Goal: Task Accomplishment & Management: Manage account settings

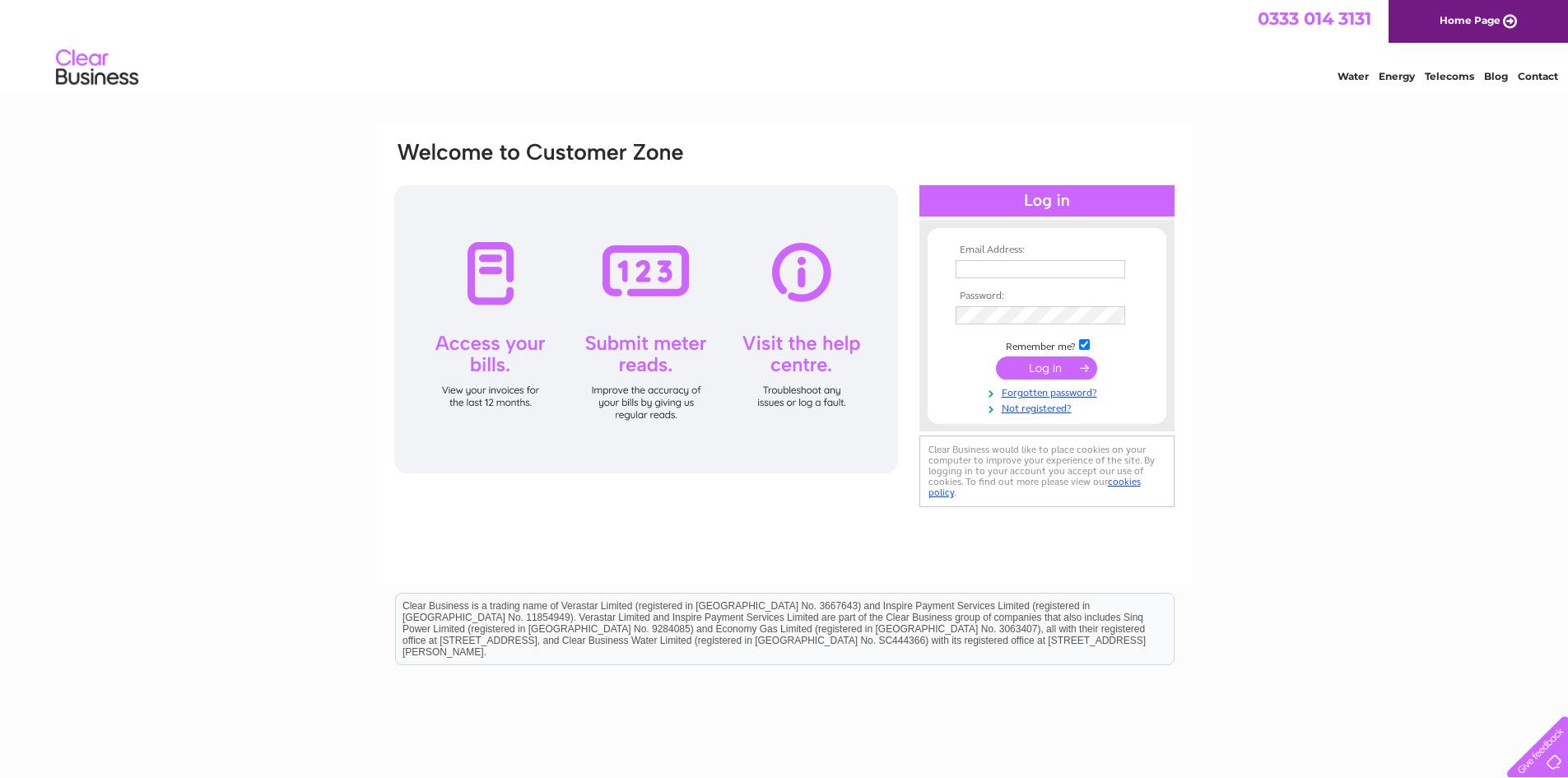
type input "[PERSON_NAME][EMAIL_ADDRESS][DOMAIN_NAME]"
click at [1028, 368] on input "submit" at bounding box center [1046, 368] width 101 height 23
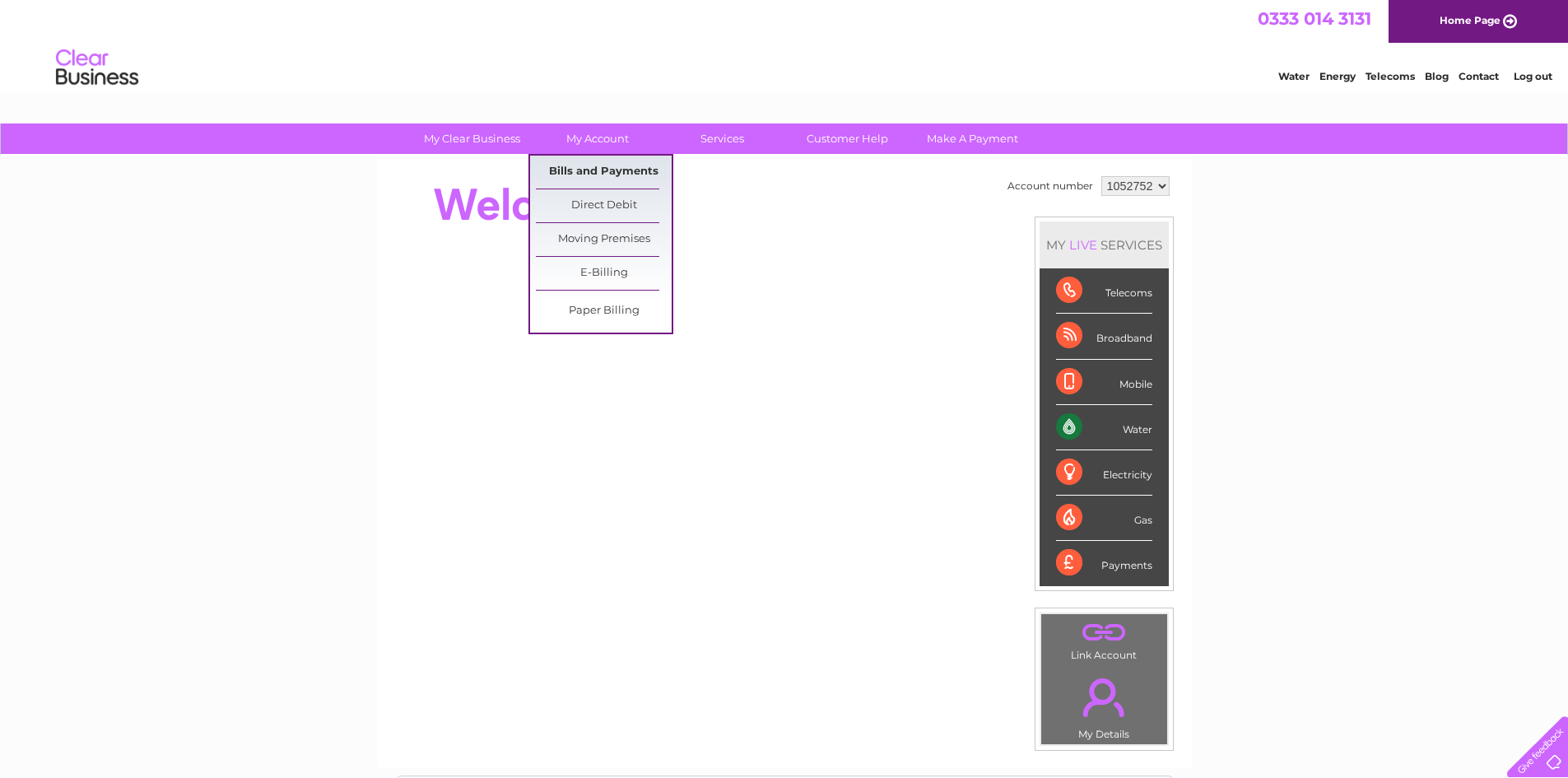
click at [606, 165] on link "Bills and Payments" at bounding box center [603, 172] width 135 height 33
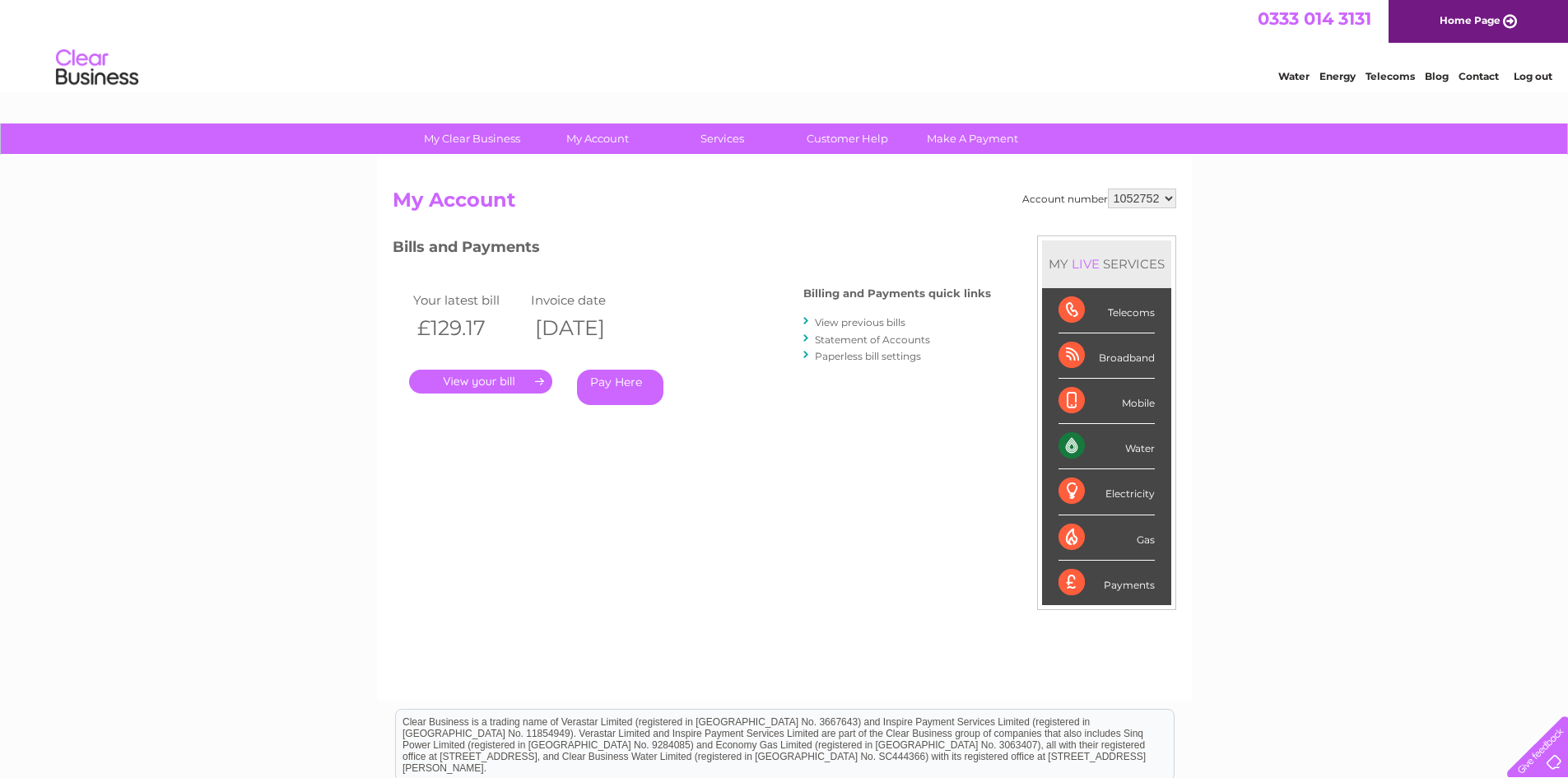
click at [499, 381] on link "." at bounding box center [480, 381] width 143 height 24
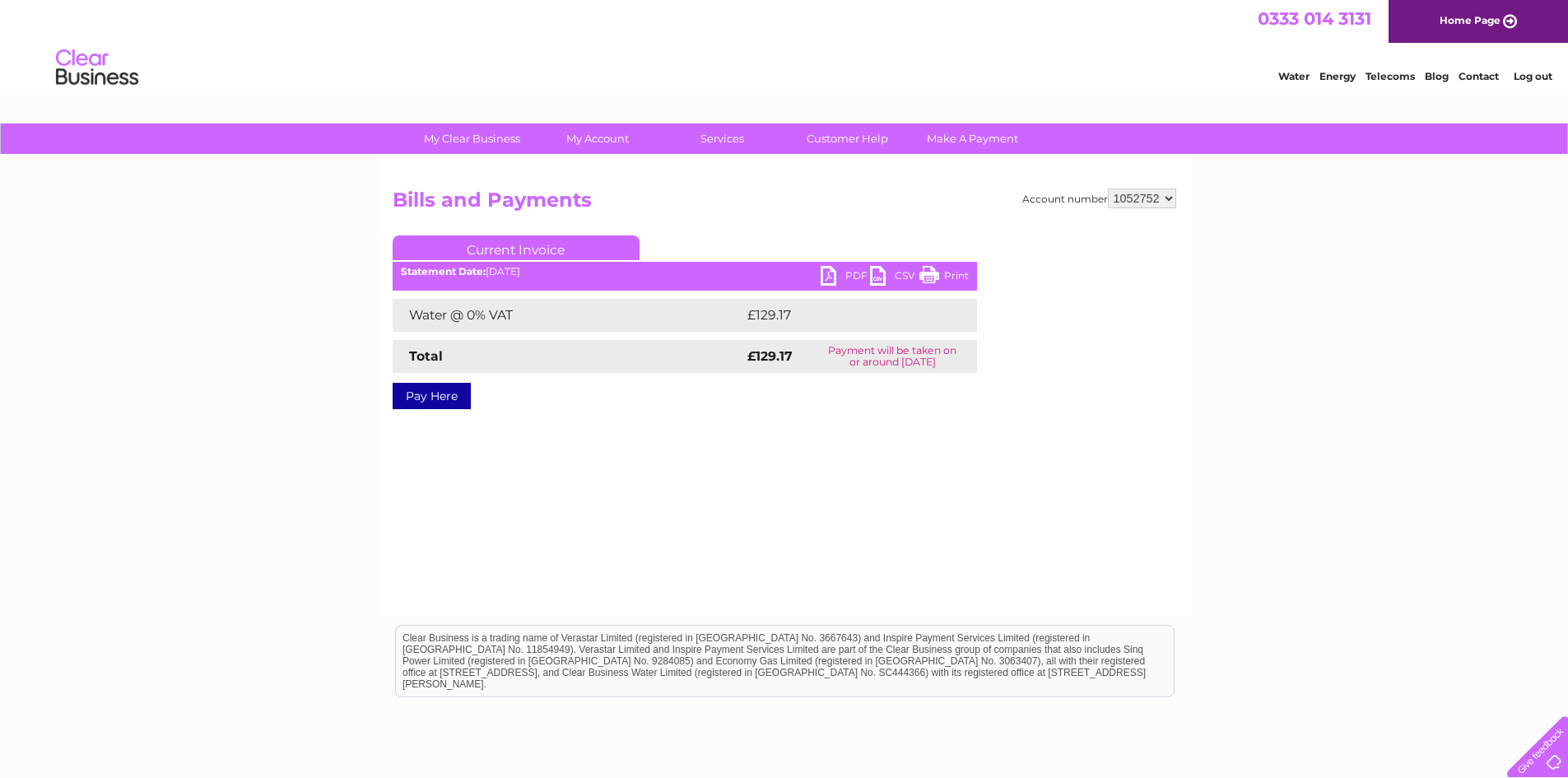
click at [823, 273] on link "PDF" at bounding box center [845, 278] width 50 height 24
click at [1524, 82] on li "Log out" at bounding box center [1533, 76] width 50 height 20
click at [1540, 78] on link "Log out" at bounding box center [1533, 76] width 39 height 13
